Goal: Task Accomplishment & Management: Complete application form

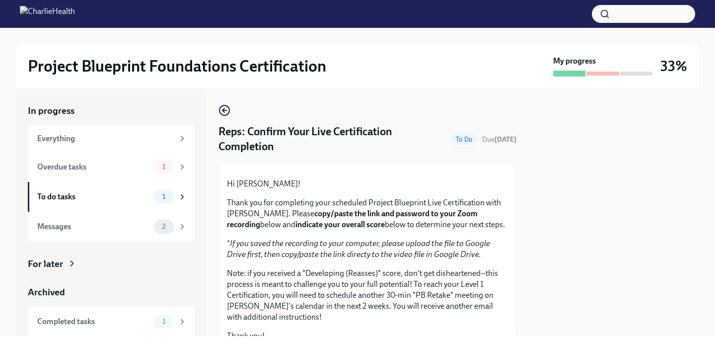
scroll to position [323, 0]
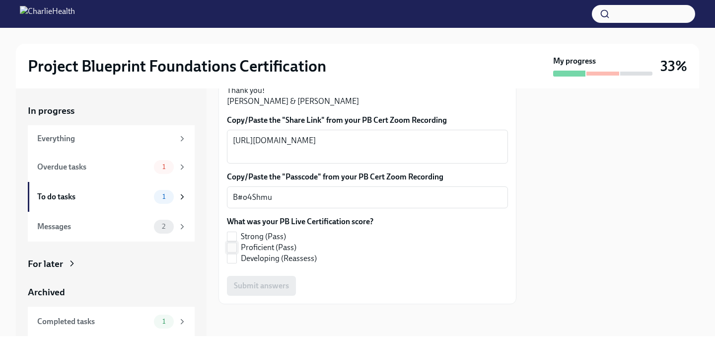
click at [289, 247] on span "Proficient (Pass)" at bounding box center [269, 247] width 56 height 11
click at [236, 247] on input "Proficient (Pass)" at bounding box center [231, 247] width 9 height 9
checkbox input "true"
click at [281, 289] on span "Submit answers" at bounding box center [261, 286] width 55 height 10
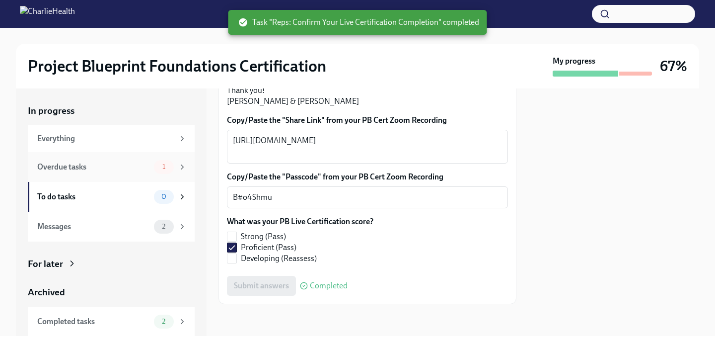
click at [77, 167] on div "Overdue tasks" at bounding box center [93, 166] width 113 height 11
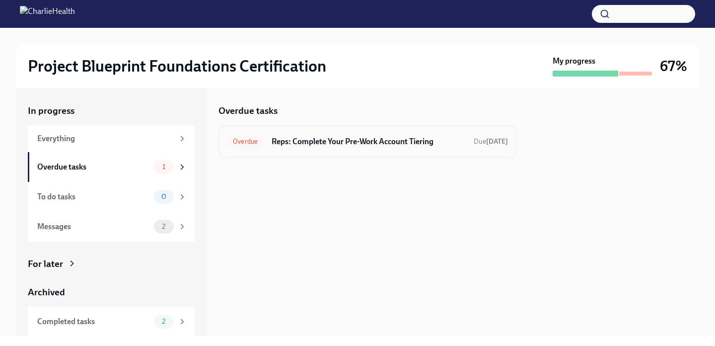
click at [313, 142] on h6 "Reps: Complete Your Pre-Work Account Tiering" at bounding box center [369, 141] width 194 height 11
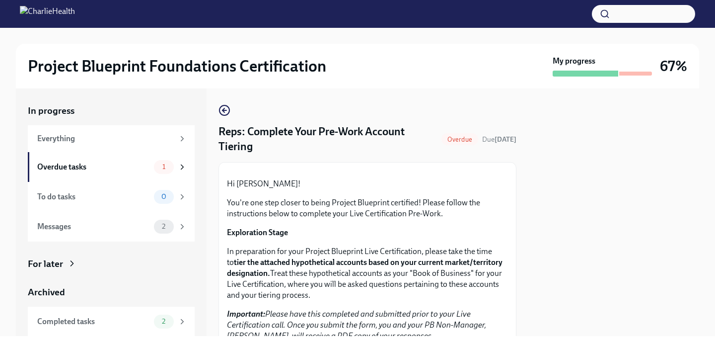
scroll to position [281, 0]
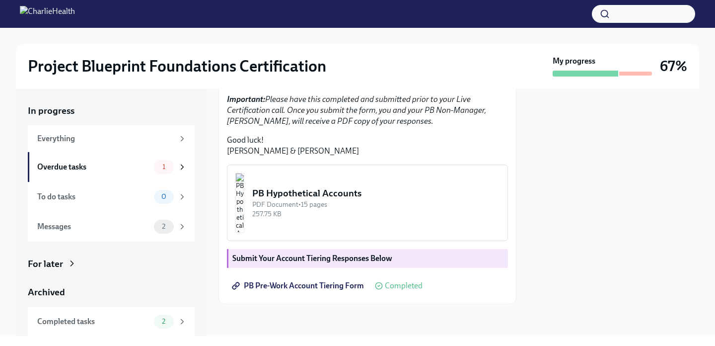
click at [388, 257] on strong "Submit Your Account Tiering Responses Below" at bounding box center [312, 257] width 160 height 9
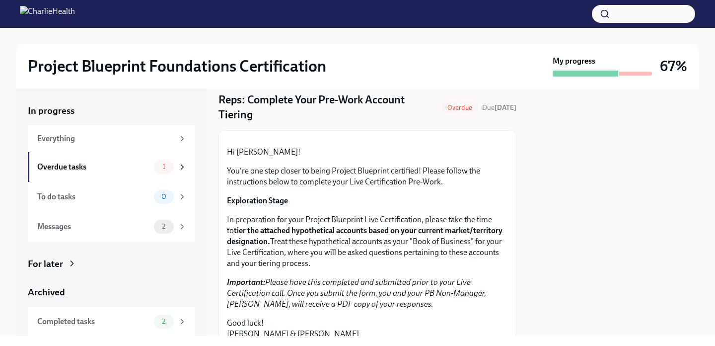
scroll to position [0, 0]
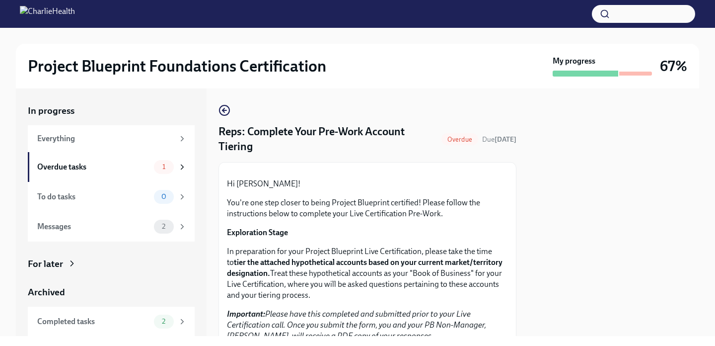
click at [452, 138] on span "Overdue" at bounding box center [459, 139] width 37 height 7
click at [356, 170] on button "Zoom image" at bounding box center [367, 170] width 71 height 0
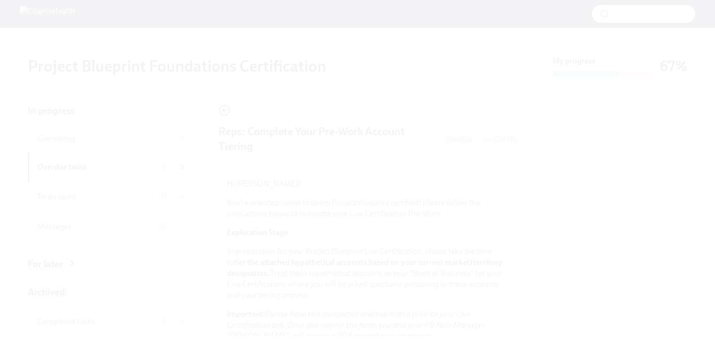
click at [386, 192] on button "Unzoom image" at bounding box center [357, 173] width 715 height 346
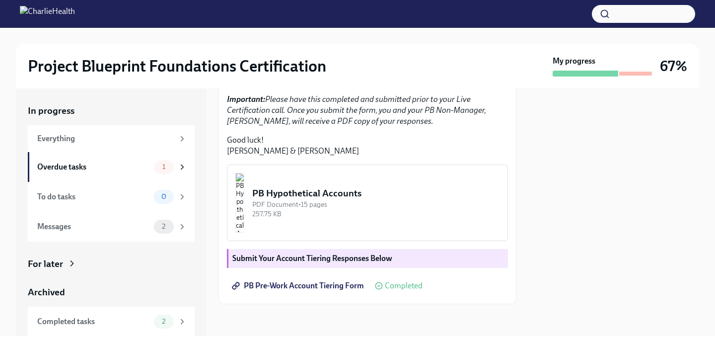
scroll to position [281, 0]
click at [232, 254] on strong "Submit Your Account Tiering Responses Below" at bounding box center [312, 257] width 160 height 9
click at [54, 232] on div "Messages 2" at bounding box center [111, 226] width 149 height 14
